Goal: Browse casually

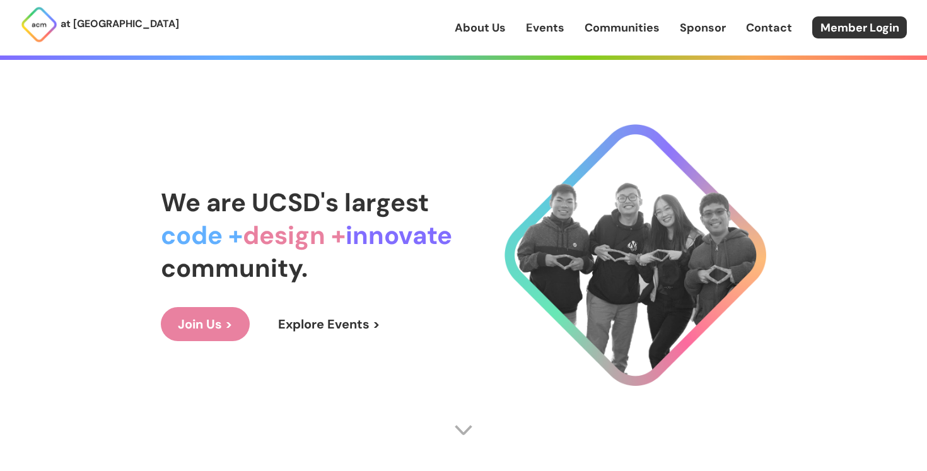
scroll to position [81, 0]
